Goal: Information Seeking & Learning: Learn about a topic

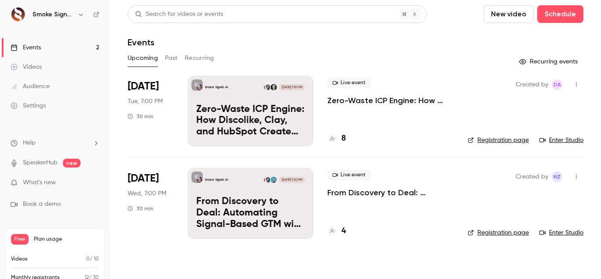
click at [250, 114] on p "Zero-Waste ICP Engine: How Discolike, Clay, and HubSpot Create ROI-Ready Audien…" at bounding box center [250, 121] width 109 height 34
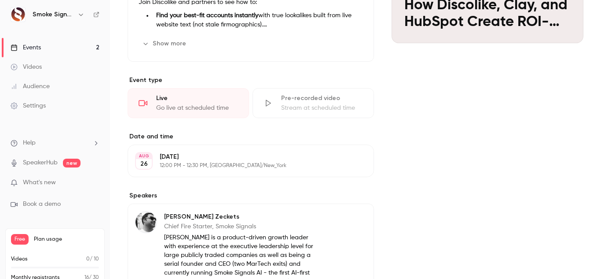
scroll to position [155, 0]
click at [205, 105] on div "Go live at scheduled time" at bounding box center [197, 107] width 82 height 9
click at [36, 48] on div "Events" at bounding box center [26, 47] width 30 height 9
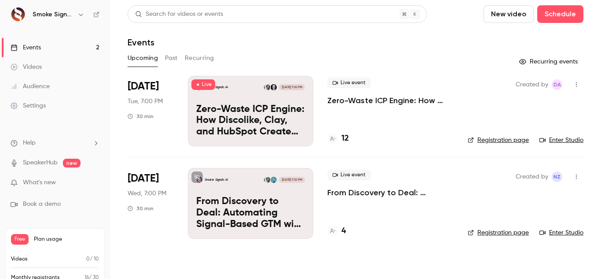
scroll to position [13, 0]
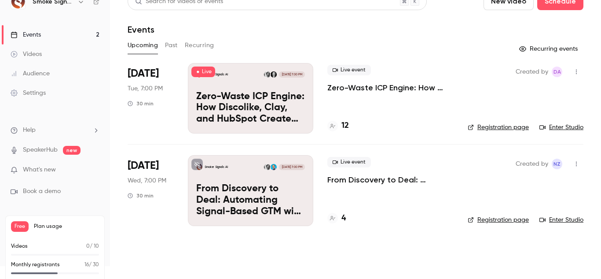
click at [203, 72] on span "Live" at bounding box center [203, 71] width 24 height 11
click at [229, 89] on div "Smoke Signals AI [DATE] 7:00 PM Zero-Waste ICP Engine: How Discolike, Clay, and…" at bounding box center [250, 98] width 125 height 70
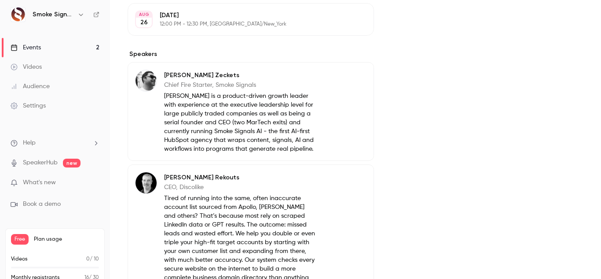
scroll to position [419, 0]
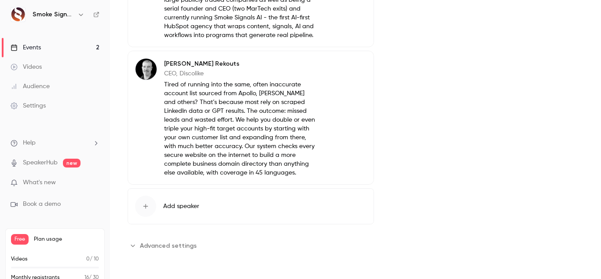
click at [65, 49] on link "Events 2" at bounding box center [55, 47] width 110 height 19
